Goal: Task Accomplishment & Management: Use online tool/utility

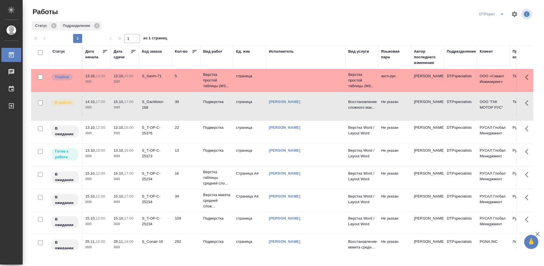
click at [133, 51] on icon at bounding box center [134, 52] width 6 height 6
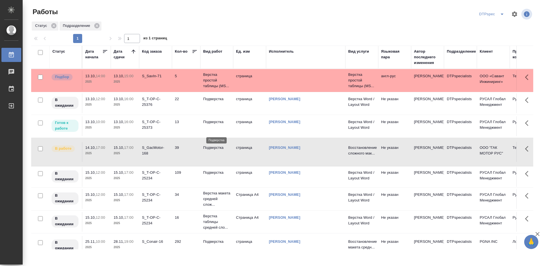
click at [213, 125] on p "Подверстка" at bounding box center [216, 122] width 27 height 6
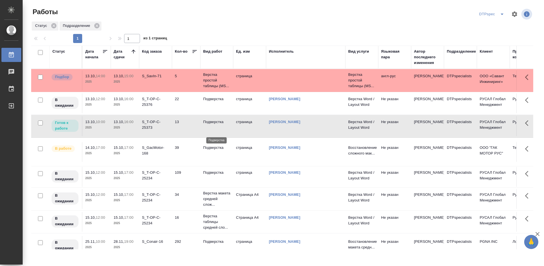
click at [213, 125] on p "Подверстка" at bounding box center [216, 122] width 27 height 6
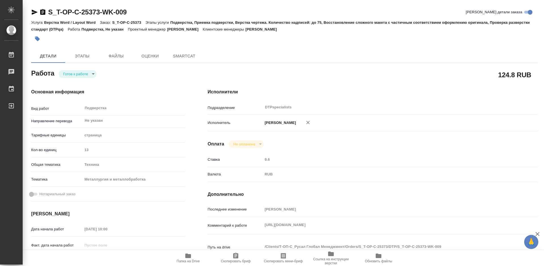
type textarea "x"
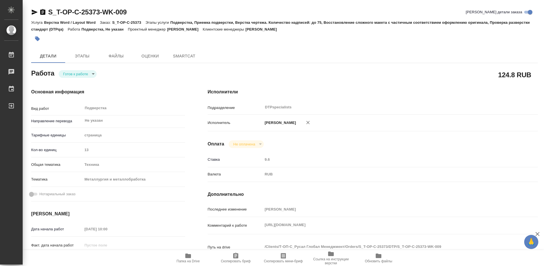
type textarea "x"
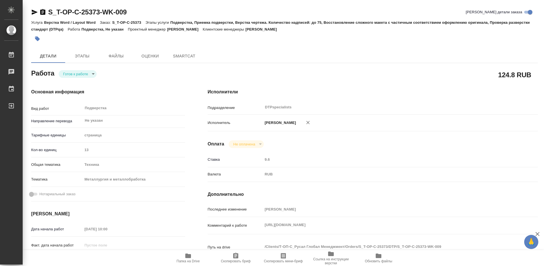
type textarea "x"
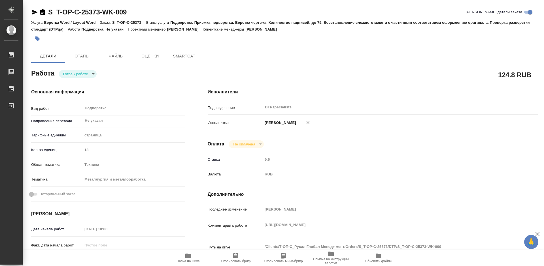
click at [80, 76] on body "🙏 .cls-1 fill:#fff; AWATERA Работы Чаты График Выйти S_T-OP-C-25373-WK-009 Крат…" at bounding box center [272, 133] width 544 height 266
type textarea "x"
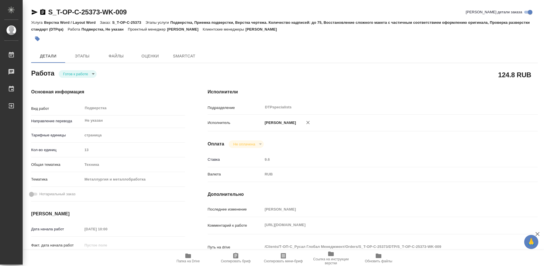
type textarea "x"
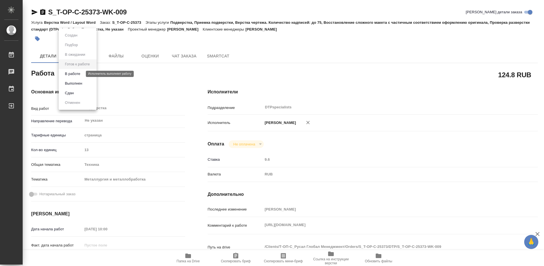
click at [79, 72] on button "В работе" at bounding box center [72, 74] width 19 height 6
type textarea "x"
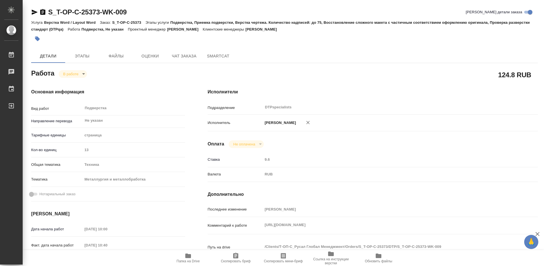
type textarea "x"
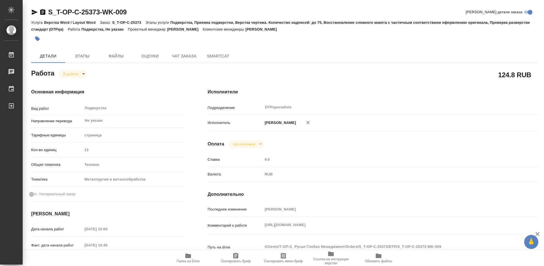
type textarea "x"
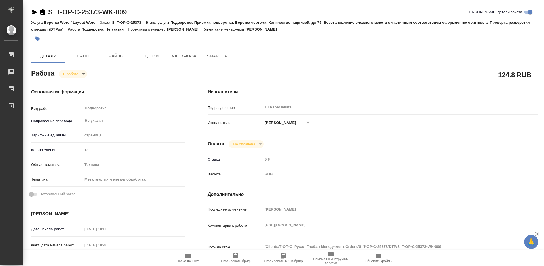
type textarea "x"
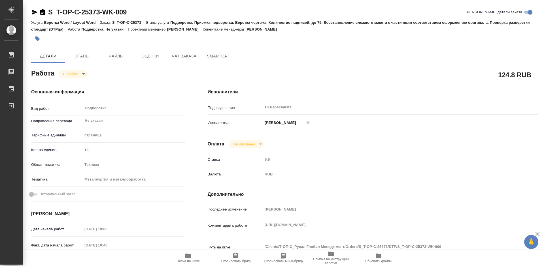
type textarea "x"
click at [42, 13] on icon "button" at bounding box center [42, 12] width 5 height 6
